Goal: Obtain resource: Download file/media

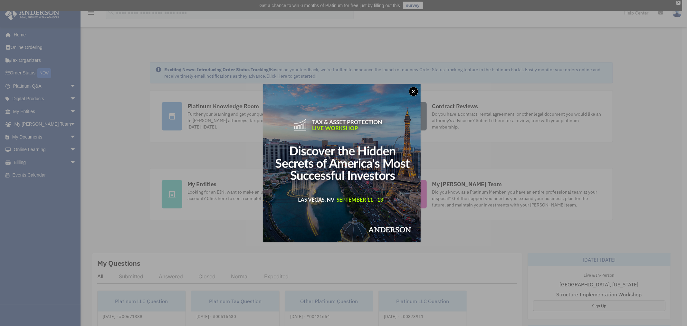
click at [416, 89] on button "x" at bounding box center [414, 92] width 10 height 10
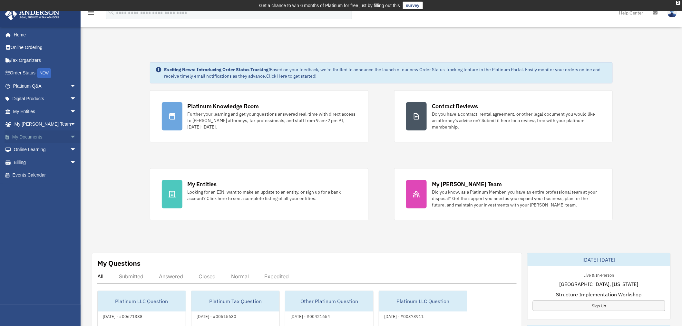
click at [29, 133] on link "My Documents arrow_drop_down" at bounding box center [46, 136] width 82 height 13
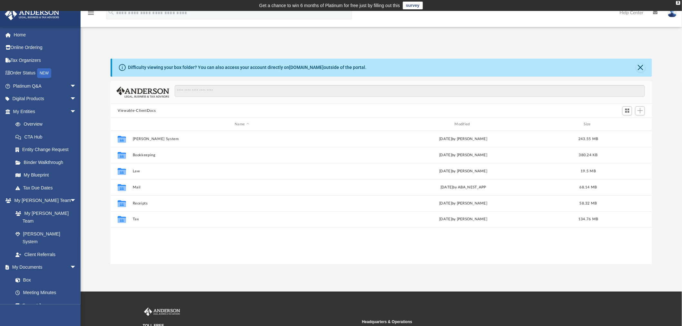
scroll to position [140, 536]
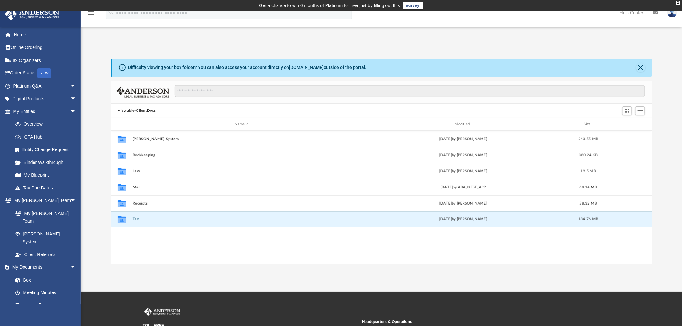
click at [135, 218] on button "Tax" at bounding box center [242, 219] width 218 height 4
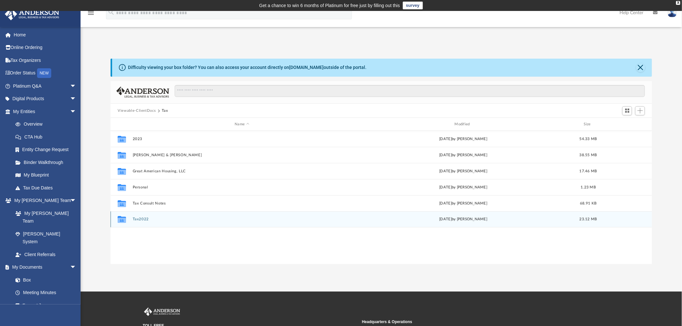
click at [145, 218] on button "Tax2022" at bounding box center [242, 219] width 218 height 4
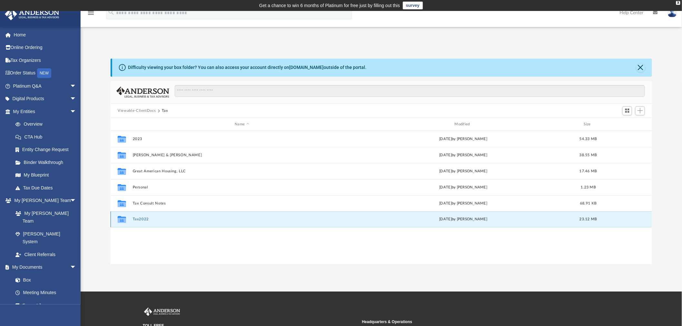
click at [145, 218] on button "Tax2022" at bounding box center [242, 219] width 218 height 4
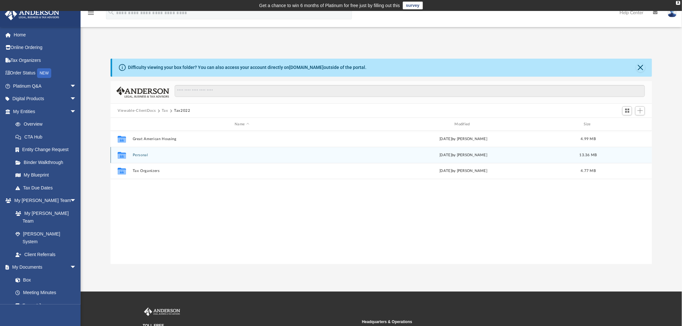
click at [142, 156] on button "Personal" at bounding box center [242, 155] width 218 height 4
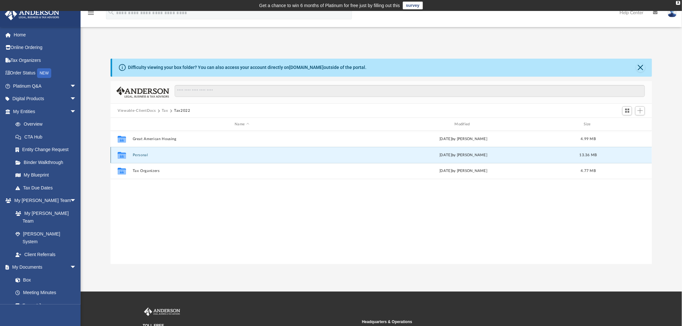
click at [142, 156] on button "Personal" at bounding box center [242, 155] width 218 height 4
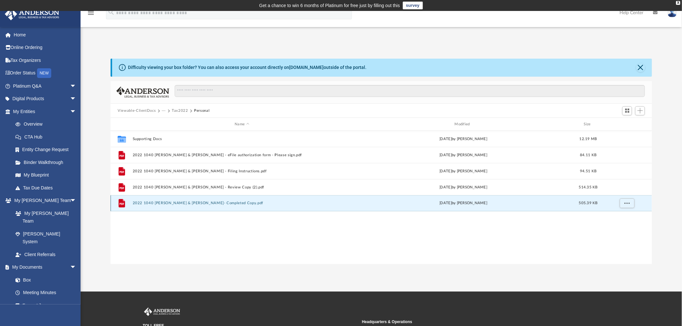
click at [199, 204] on button "2022 1040 Butler, Christopher L. & Butler-Xu, Shirley- Completed Copy.pdf" at bounding box center [242, 203] width 218 height 4
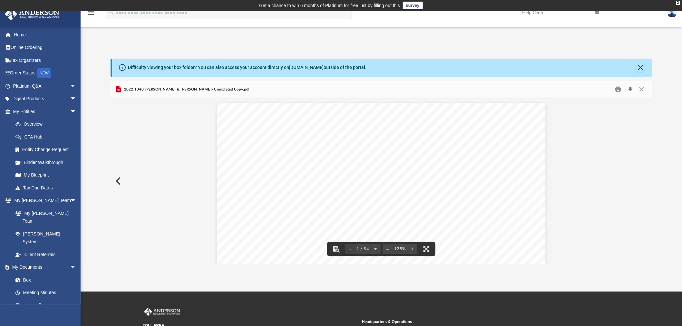
click at [629, 89] on button "Download" at bounding box center [630, 89] width 12 height 10
click at [626, 88] on button "Download" at bounding box center [630, 89] width 12 height 10
click at [639, 89] on button "Close" at bounding box center [642, 89] width 12 height 10
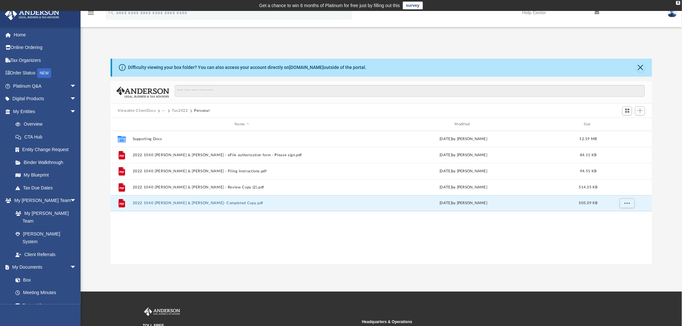
click at [139, 112] on button "Viewable-ClientDocs" at bounding box center [137, 111] width 38 height 6
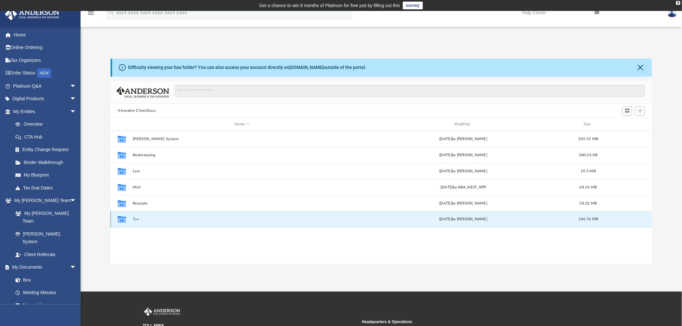
click at [136, 218] on button "Tax" at bounding box center [242, 219] width 218 height 4
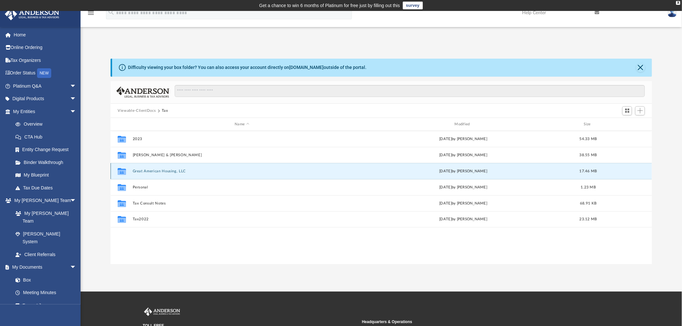
click at [161, 171] on button "Great American Housing, LLC" at bounding box center [242, 171] width 218 height 4
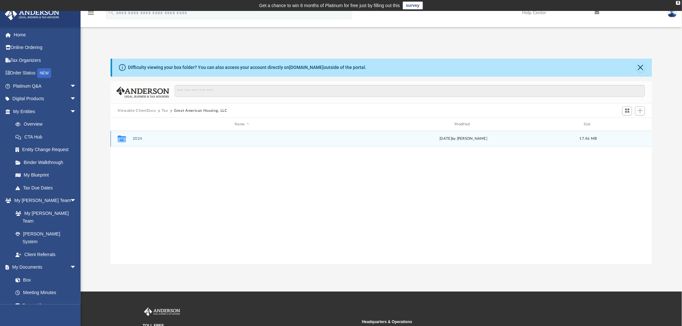
click at [142, 139] on button "2024" at bounding box center [242, 139] width 218 height 4
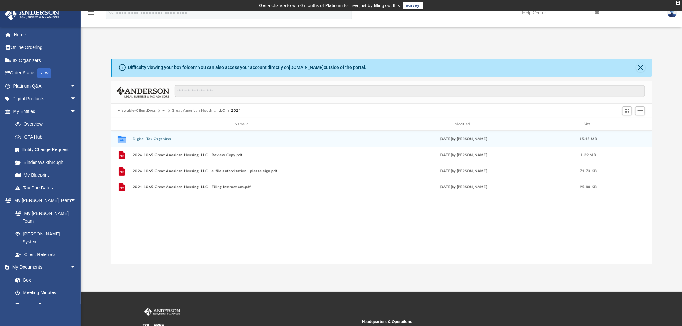
click at [150, 140] on button "Digital Tax Organizer" at bounding box center [242, 139] width 218 height 4
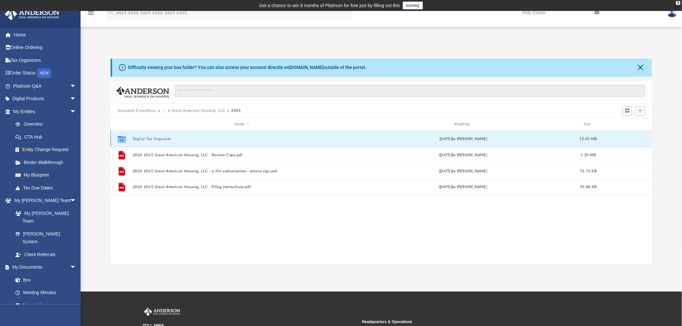
click at [150, 140] on button "Digital Tax Organizer" at bounding box center [242, 139] width 218 height 4
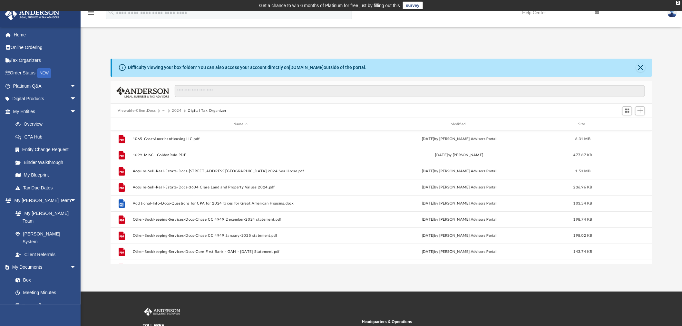
click at [145, 112] on button "Viewable-ClientDocs" at bounding box center [137, 111] width 38 height 6
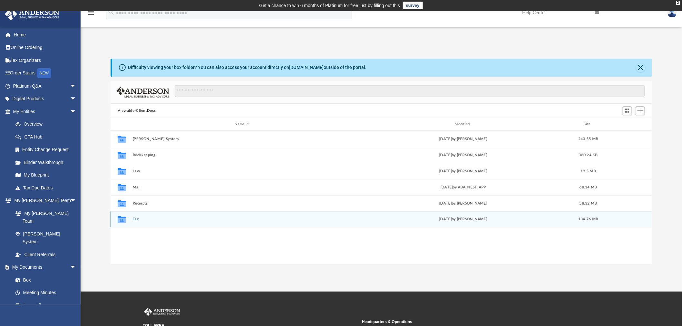
click at [135, 219] on button "Tax" at bounding box center [242, 219] width 218 height 4
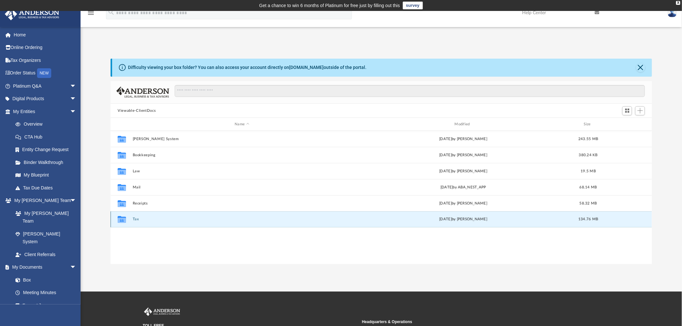
click at [135, 219] on button "Tax" at bounding box center [242, 219] width 218 height 4
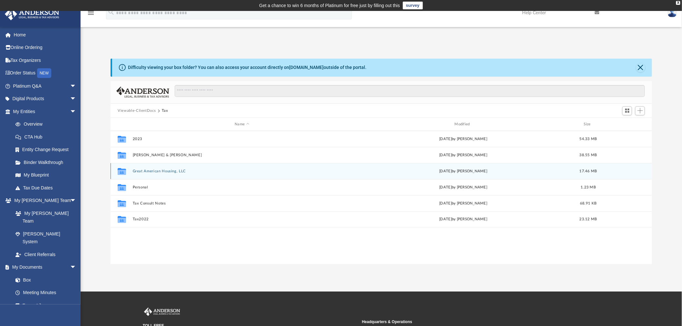
click at [156, 171] on button "Great American Housing, LLC" at bounding box center [242, 171] width 218 height 4
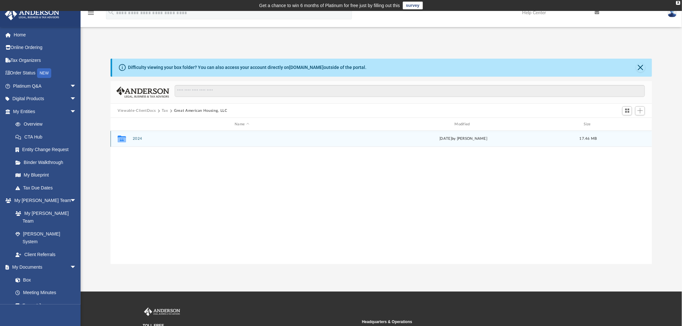
click at [137, 139] on button "2024" at bounding box center [242, 139] width 218 height 4
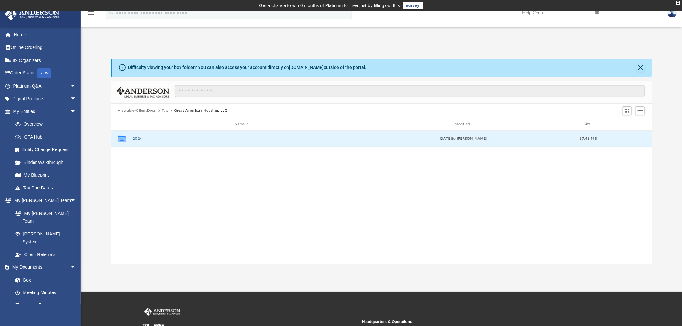
click at [137, 139] on button "2024" at bounding box center [242, 139] width 218 height 4
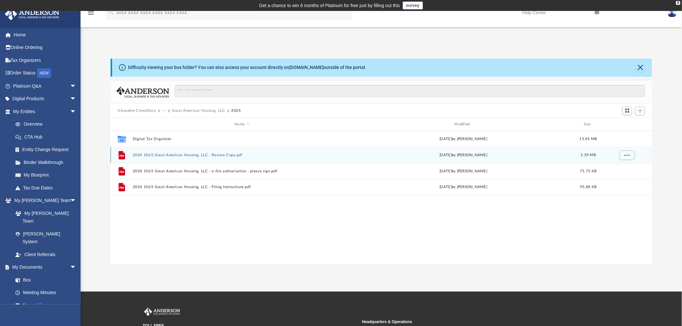
click at [198, 157] on button "2024 1065 Great American Housing, LLC - Review Copy.pdf" at bounding box center [242, 155] width 218 height 4
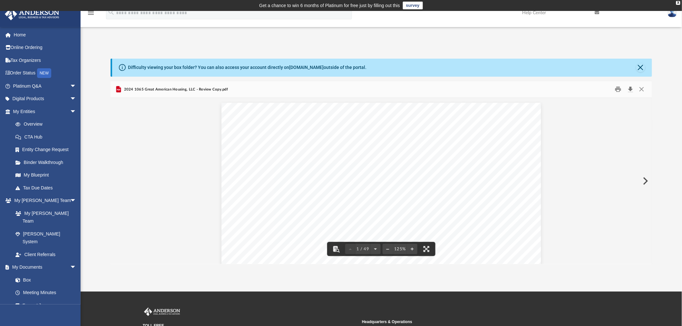
click at [630, 88] on button "Download" at bounding box center [630, 89] width 12 height 10
click at [174, 89] on span "2024 1065 Great American Housing, LLC - Review Copy.pdf" at bounding box center [174, 90] width 105 height 6
click at [637, 89] on button "Close" at bounding box center [642, 89] width 12 height 10
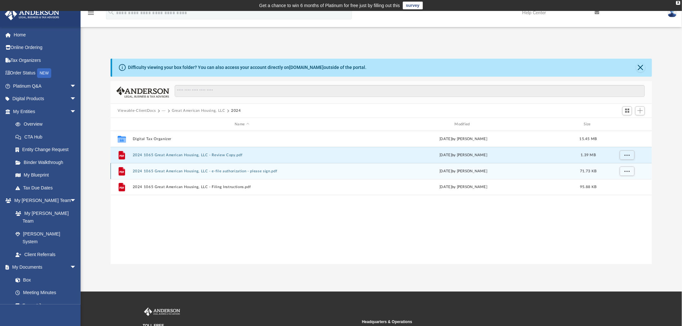
click at [200, 172] on button "2024 1065 Great American Housing, LLC - e-file authorization - please sign.pdf" at bounding box center [242, 171] width 218 height 4
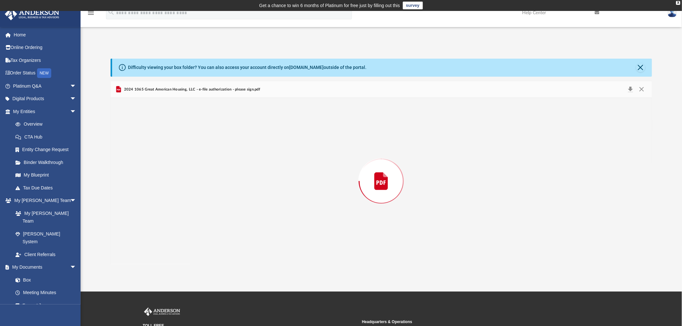
click at [200, 172] on div "Preview" at bounding box center [380, 181] width 541 height 166
click at [641, 89] on button "Close" at bounding box center [642, 89] width 12 height 10
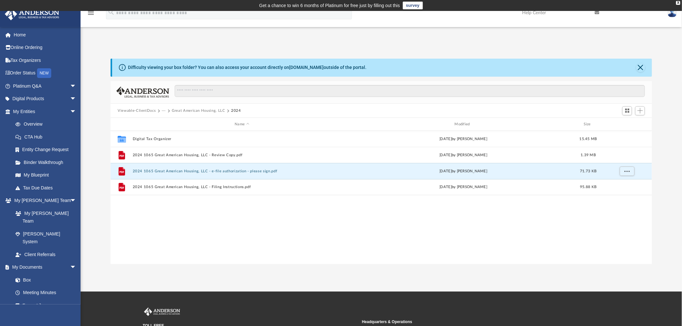
click at [204, 112] on button "Great American Housing, LLC" at bounding box center [198, 111] width 53 height 6
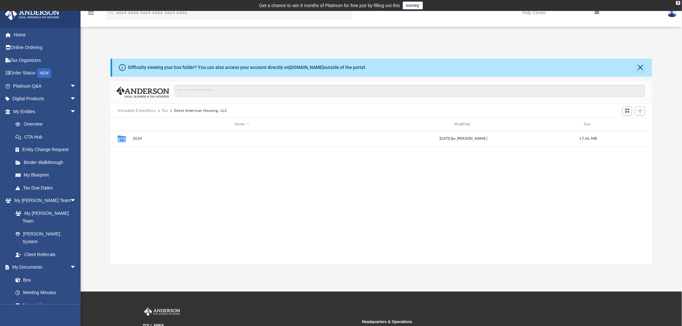
click at [163, 112] on button "Tax" at bounding box center [165, 111] width 6 height 6
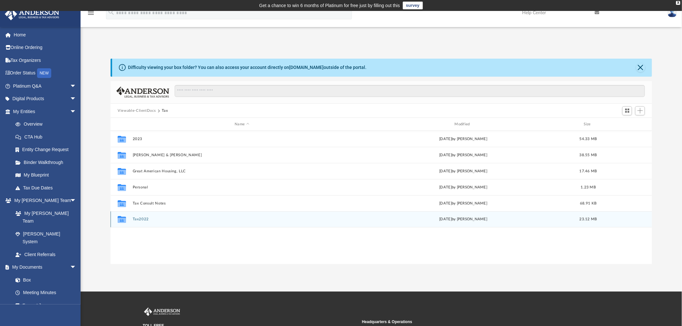
click at [149, 217] on button "Tax2022" at bounding box center [242, 219] width 218 height 4
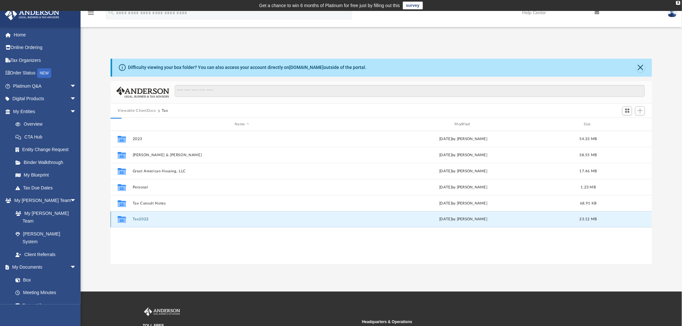
click at [149, 217] on button "Tax2022" at bounding box center [242, 219] width 218 height 4
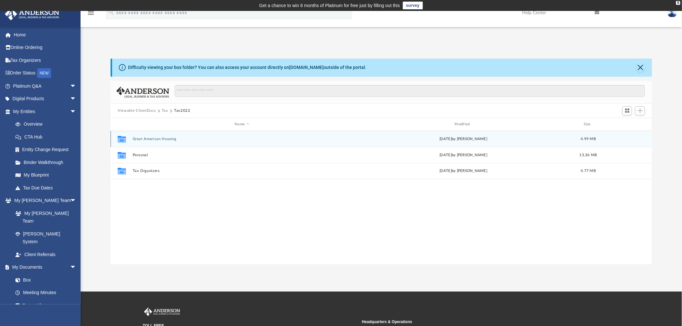
click at [164, 139] on button "Great American Housing" at bounding box center [242, 139] width 218 height 4
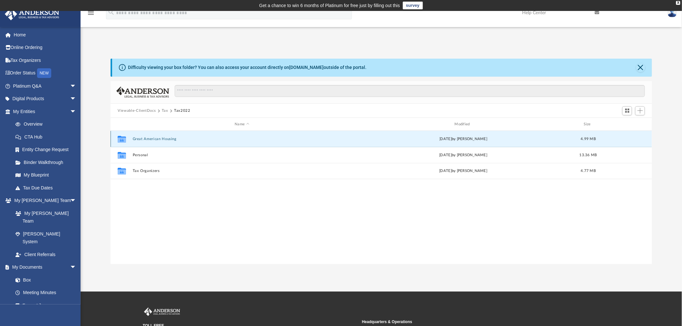
click at [164, 139] on button "Great American Housing" at bounding box center [242, 139] width 218 height 4
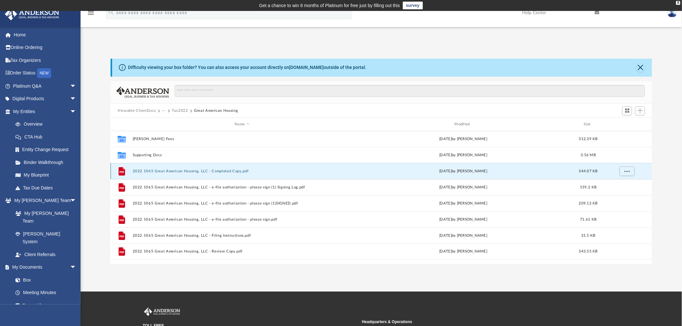
click at [194, 171] on button "2022 1065 Great American Housing, LLC - Completed Copy.pdf" at bounding box center [242, 171] width 218 height 4
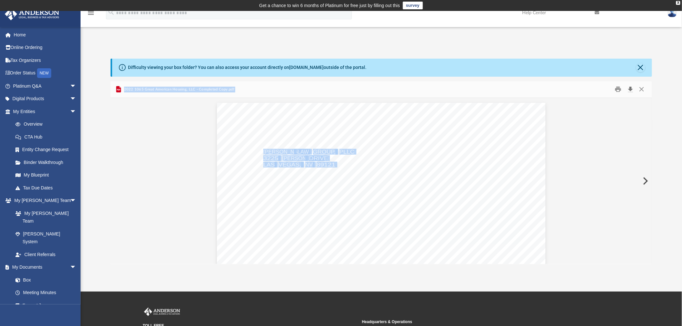
click at [630, 89] on button "Download" at bounding box center [630, 89] width 12 height 10
click at [639, 87] on button "Close" at bounding box center [642, 89] width 12 height 10
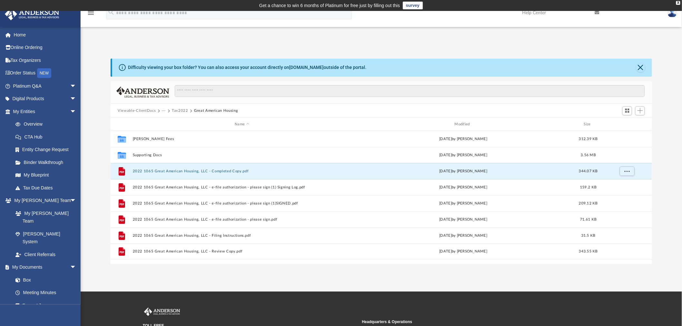
click at [178, 110] on button "Tax2022" at bounding box center [180, 111] width 16 height 6
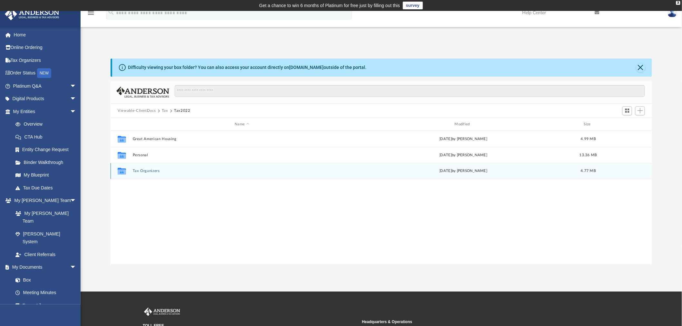
click at [142, 170] on button "Tax Organizers" at bounding box center [242, 171] width 218 height 4
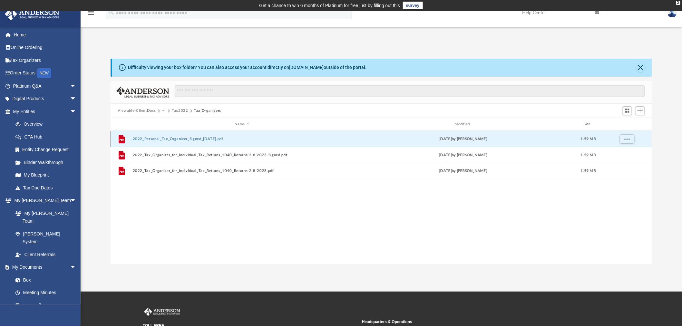
click at [149, 138] on button "2022_Personal_Tax_Organizer_Signed_2-9-2023.pdf" at bounding box center [242, 139] width 218 height 4
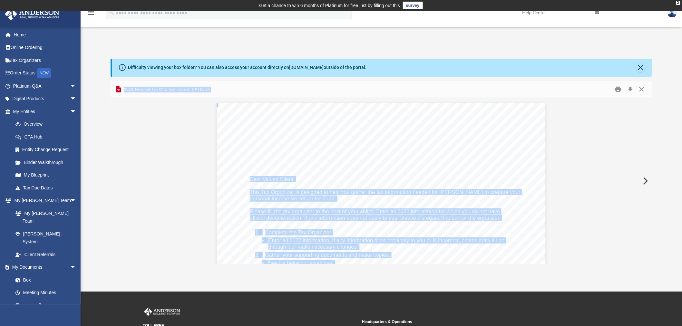
click at [641, 87] on button "Close" at bounding box center [642, 89] width 12 height 10
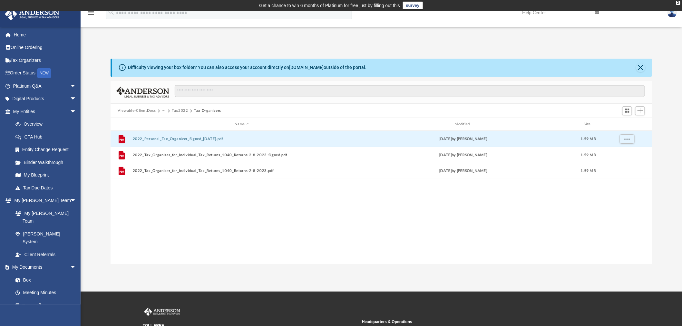
click at [149, 110] on button "Viewable-ClientDocs" at bounding box center [137, 111] width 38 height 6
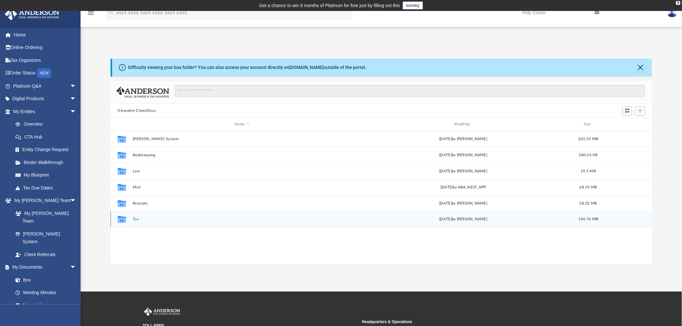
click at [136, 216] on div "Collaborated Folder Tax Thu Apr 10 2025 by Maryana Amman 134.76 MB" at bounding box center [380, 219] width 541 height 16
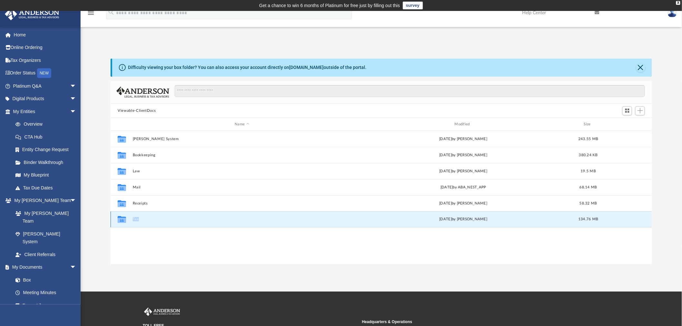
click at [136, 216] on div "Collaborated Folder Tax Thu Apr 10 2025 by Maryana Amman 134.76 MB" at bounding box center [380, 219] width 541 height 16
click at [136, 219] on button "Tax" at bounding box center [242, 219] width 218 height 4
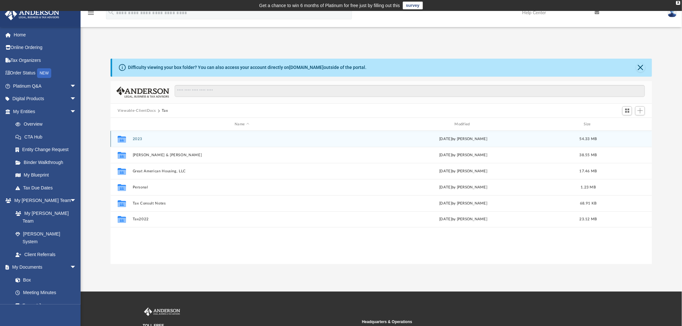
click at [140, 140] on button "2023" at bounding box center [242, 139] width 218 height 4
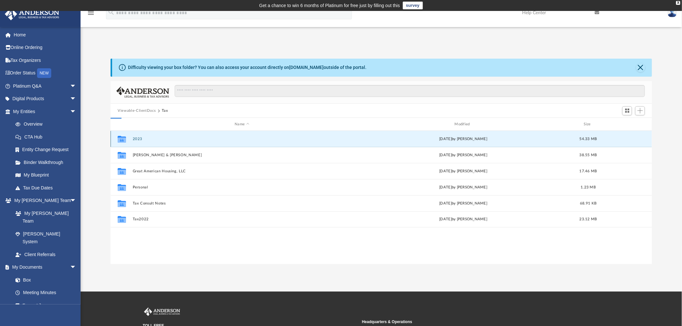
click at [140, 140] on button "2023" at bounding box center [242, 139] width 218 height 4
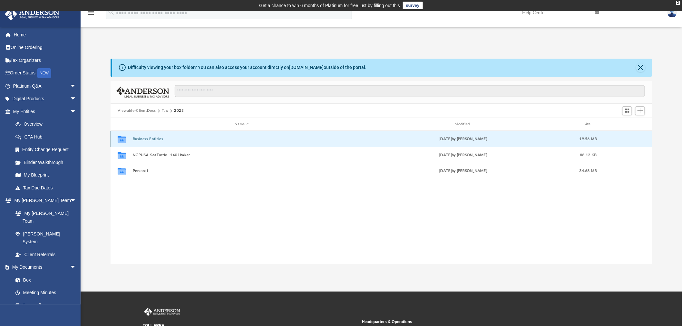
click at [152, 139] on button "Business Entities" at bounding box center [242, 139] width 218 height 4
click at [152, 139] on button "Great American Housing, LLC" at bounding box center [242, 139] width 218 height 4
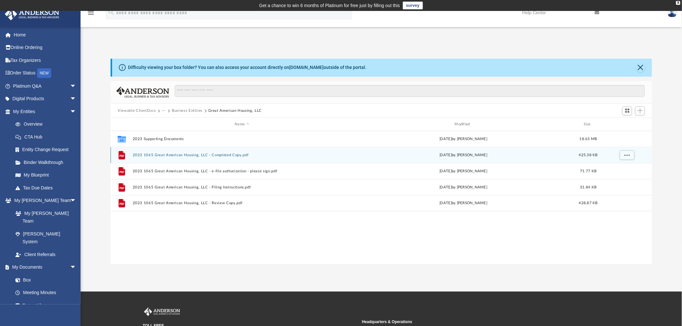
click at [165, 154] on button "2023 1065 Great American Housing, LLC - Completed Copy.pdf" at bounding box center [242, 155] width 218 height 4
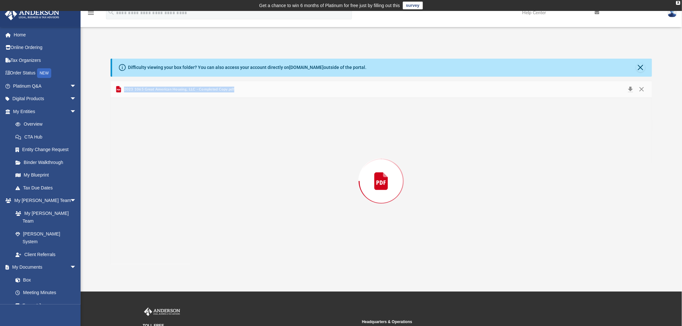
click at [165, 154] on div "Preview" at bounding box center [380, 181] width 541 height 166
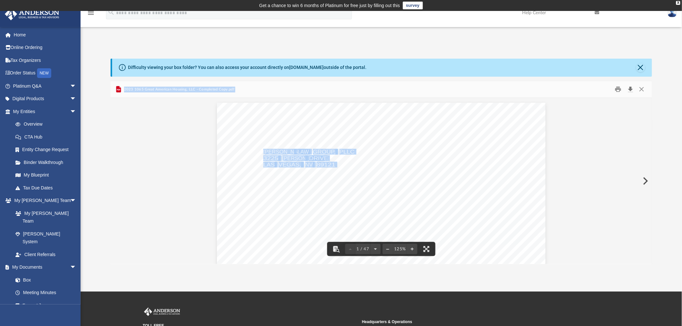
click at [628, 89] on button "Download" at bounding box center [630, 89] width 12 height 10
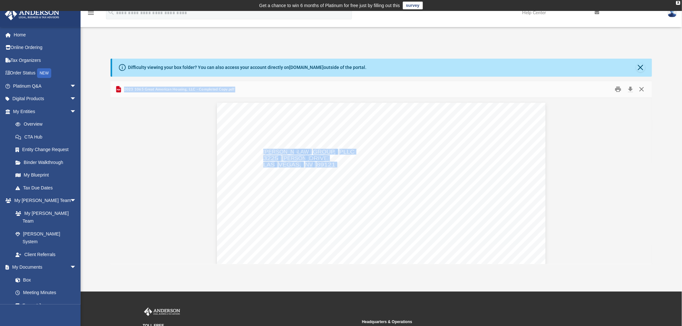
click at [639, 85] on button "Close" at bounding box center [642, 89] width 12 height 10
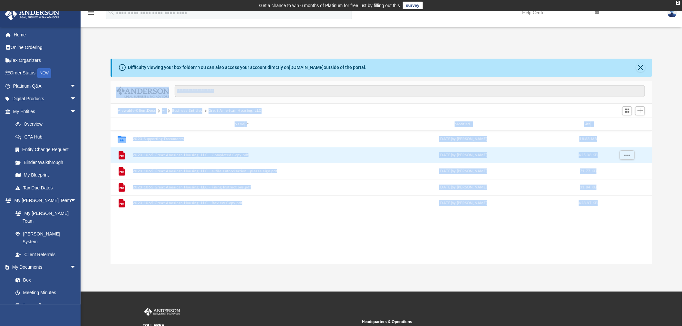
click at [186, 110] on button "Business Entities" at bounding box center [187, 111] width 31 height 6
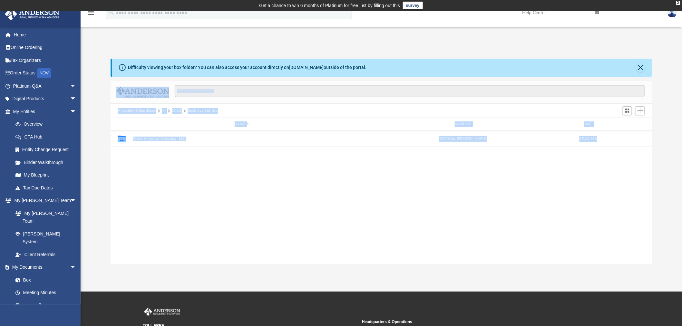
click at [148, 110] on button "Viewable-ClientDocs" at bounding box center [137, 111] width 38 height 6
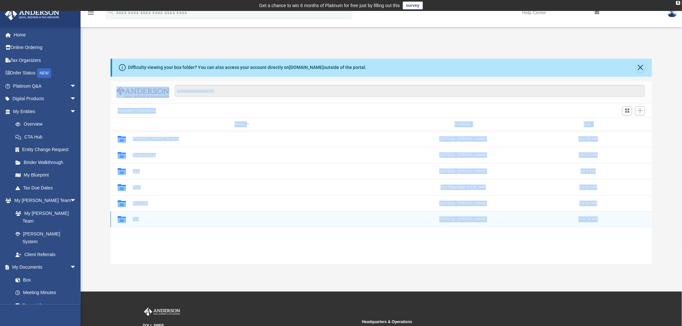
click at [138, 221] on button "Tax" at bounding box center [242, 219] width 218 height 4
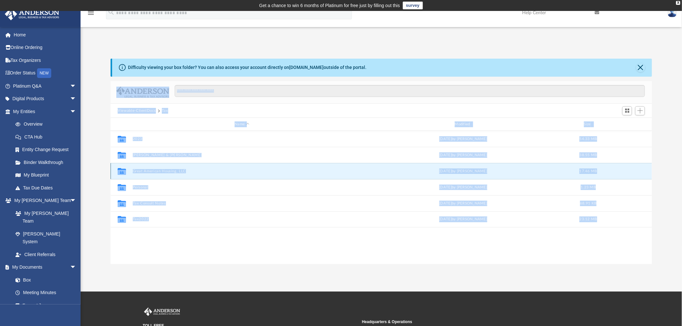
click at [166, 172] on button "Great American Housing, LLC" at bounding box center [242, 171] width 218 height 4
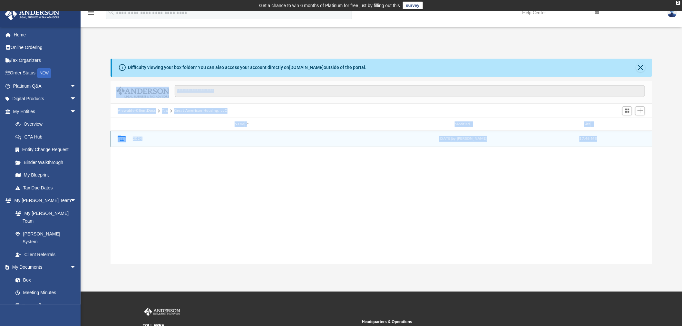
click at [143, 141] on button "2024" at bounding box center [242, 139] width 218 height 4
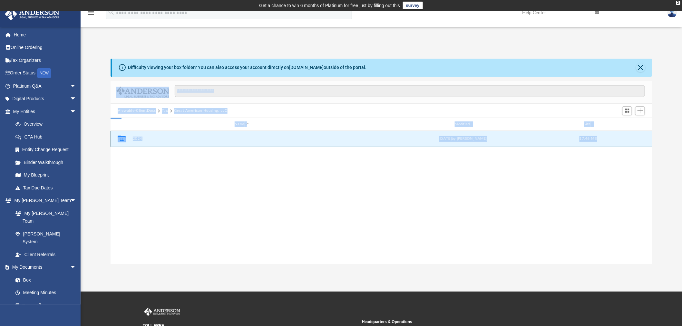
click at [143, 141] on button "2024" at bounding box center [242, 139] width 218 height 4
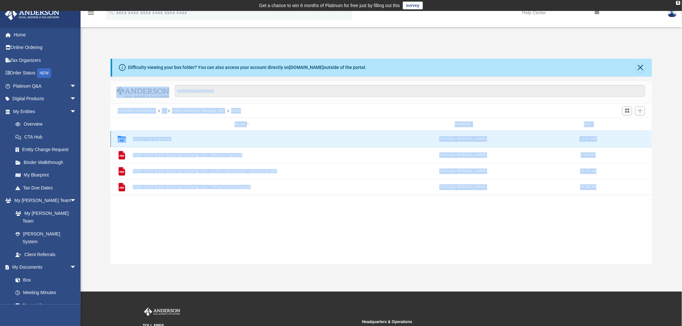
click at [163, 138] on button "Digital Tax Organizer" at bounding box center [242, 139] width 218 height 4
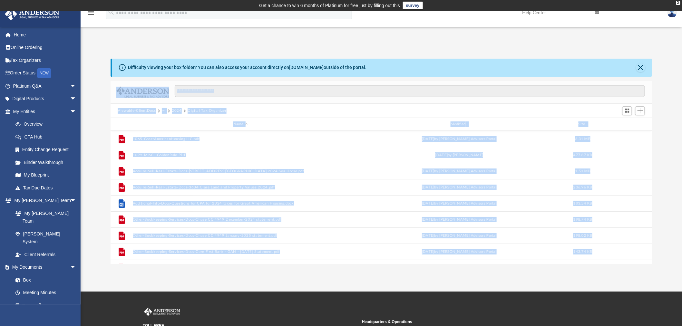
click at [176, 109] on button "2024" at bounding box center [177, 111] width 10 height 6
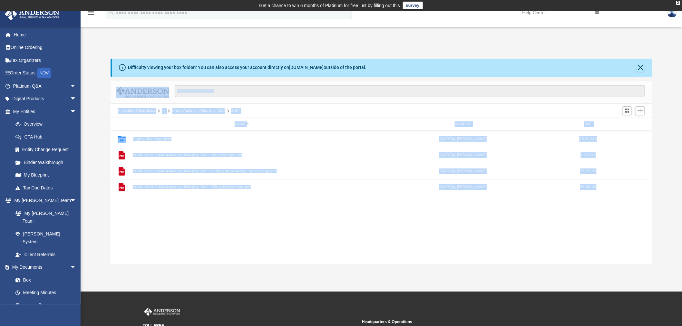
click at [137, 111] on button "Viewable-ClientDocs" at bounding box center [137, 111] width 38 height 6
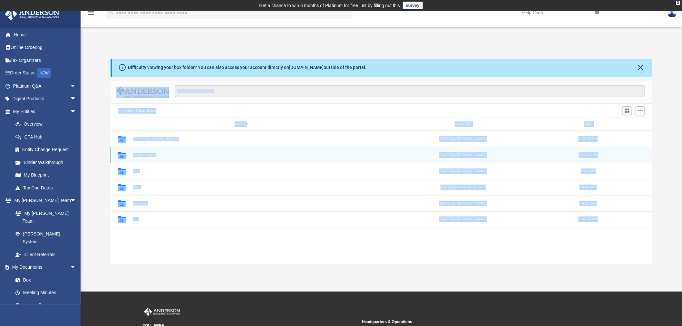
click at [146, 155] on button "Bookkeeping" at bounding box center [242, 155] width 218 height 4
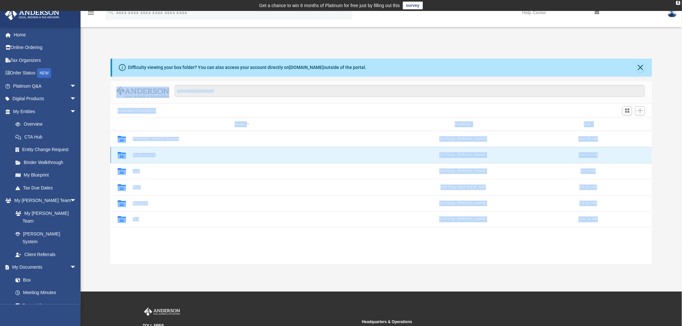
click at [146, 155] on button "Bookkeeping" at bounding box center [242, 155] width 218 height 4
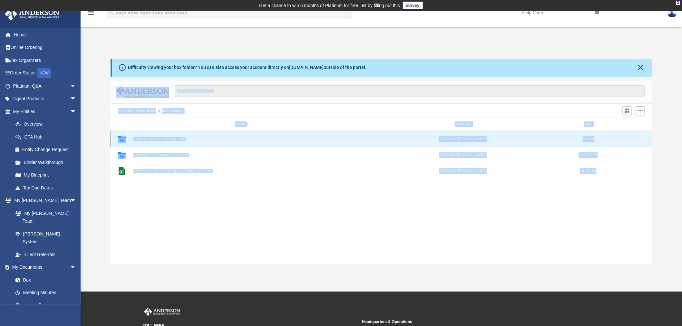
click at [160, 140] on button "Great American Housing, LLC" at bounding box center [242, 139] width 218 height 4
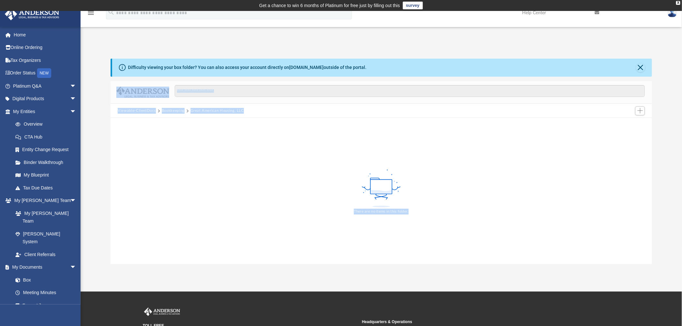
click at [172, 110] on button "Bookkeeping" at bounding box center [173, 111] width 23 height 6
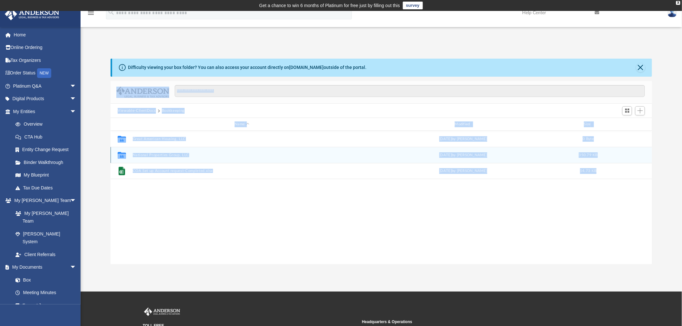
scroll to position [140, 536]
click at [162, 155] on button "National Properties Group, LLC" at bounding box center [242, 155] width 218 height 4
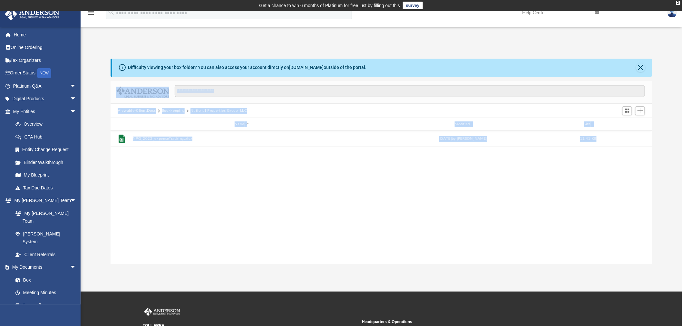
click at [173, 110] on button "Bookkeeping" at bounding box center [173, 111] width 23 height 6
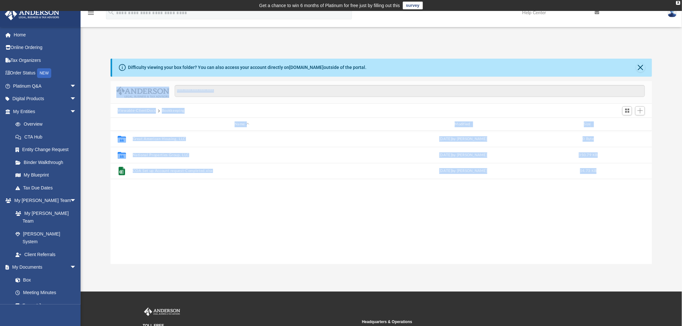
click at [144, 110] on button "Viewable-ClientDocs" at bounding box center [137, 111] width 38 height 6
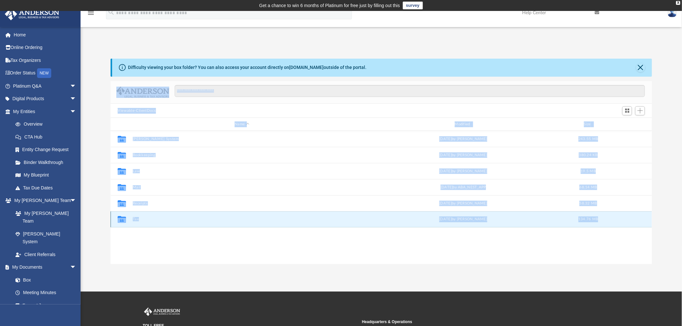
click at [137, 218] on button "Tax" at bounding box center [242, 219] width 218 height 4
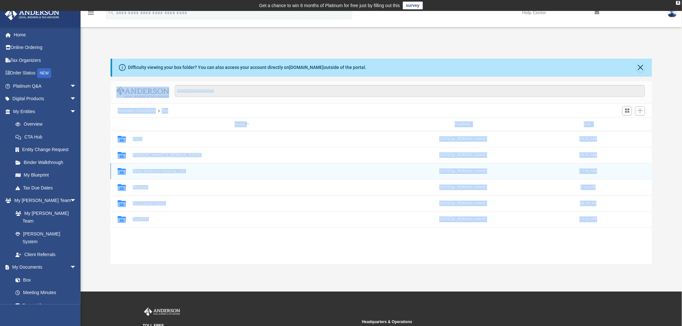
click at [164, 171] on button "Great American Housing, LLC" at bounding box center [242, 171] width 218 height 4
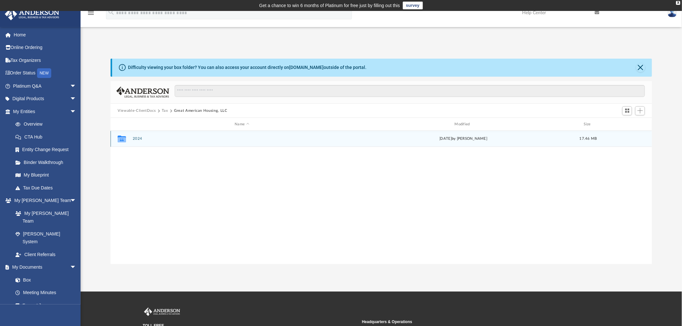
click at [133, 136] on div "Collaborated Folder 2024 Thu Mar 13 2025 by Mohammed Kaka 17.46 MB" at bounding box center [380, 139] width 541 height 16
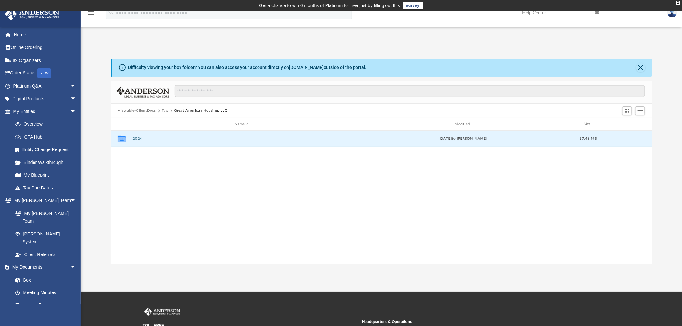
click at [137, 139] on button "2024" at bounding box center [242, 139] width 218 height 4
